Goal: Information Seeking & Learning: Understand process/instructions

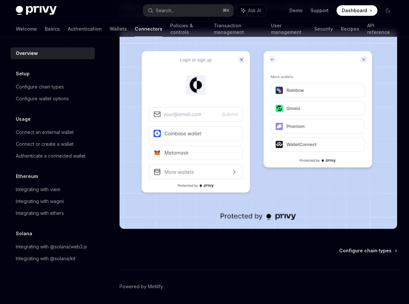
scroll to position [137, 0]
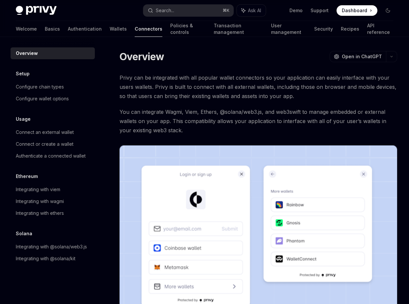
click at [309, 111] on span "You can integrate Wagmi, Viem, Ethers, @solana/web3.js, and web3swift to manage…" at bounding box center [257, 121] width 277 height 28
click at [56, 86] on div "Configure chain types" at bounding box center [40, 87] width 48 height 8
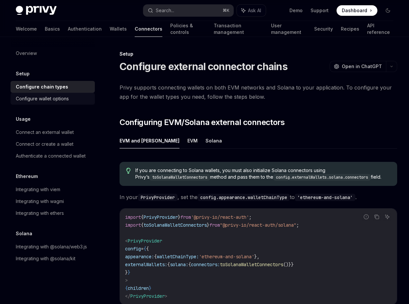
click at [63, 101] on div "Configure wallet options" at bounding box center [42, 99] width 53 height 8
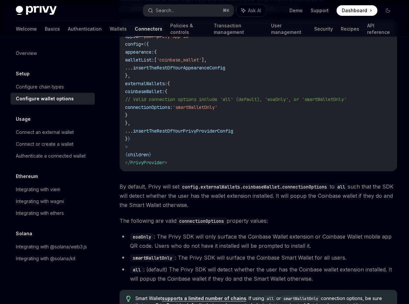
scroll to position [886, 0]
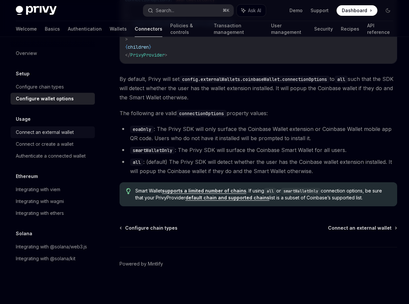
click at [71, 132] on div "Connect an external wallet" at bounding box center [45, 132] width 58 height 8
type textarea "*"
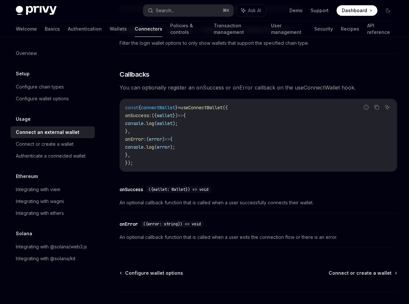
scroll to position [417, 0]
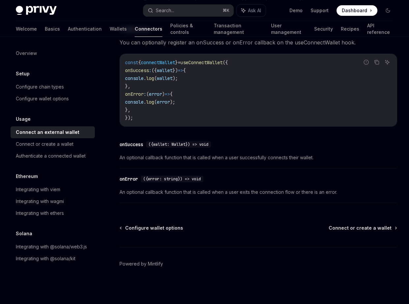
click at [142, 19] on div "Privy Docs home page Search... ⌘ K Ask AI Demo Support Dashboard Dashboard Sear…" at bounding box center [204, 10] width 377 height 21
click at [166, 14] on div "Search..." at bounding box center [165, 11] width 18 height 8
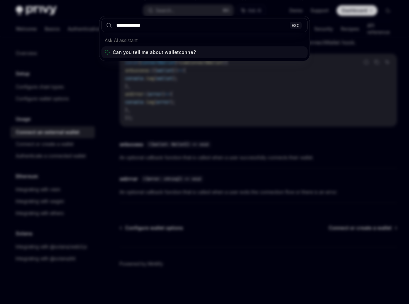
type input "**********"
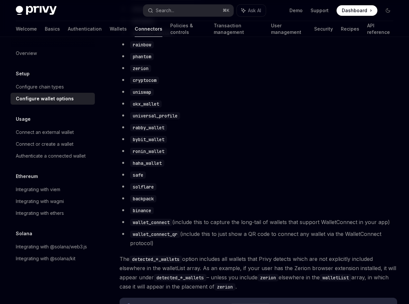
scroll to position [37, 0]
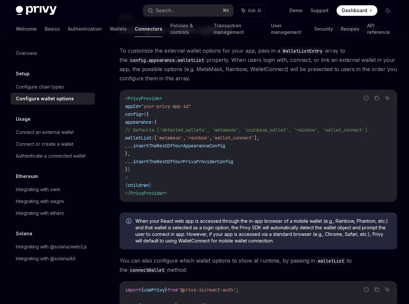
type textarea "*"
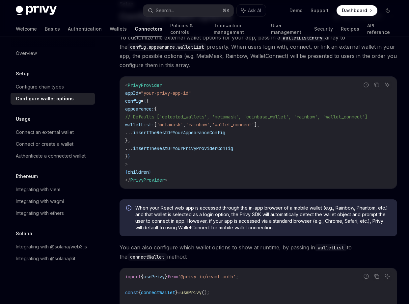
click at [310, 119] on span "// Defaults ['detected_wallets', 'metamask', 'coinbase_wallet', 'rainbow', 'wal…" at bounding box center [246, 117] width 242 height 6
